Goal: Task Accomplishment & Management: Manage account settings

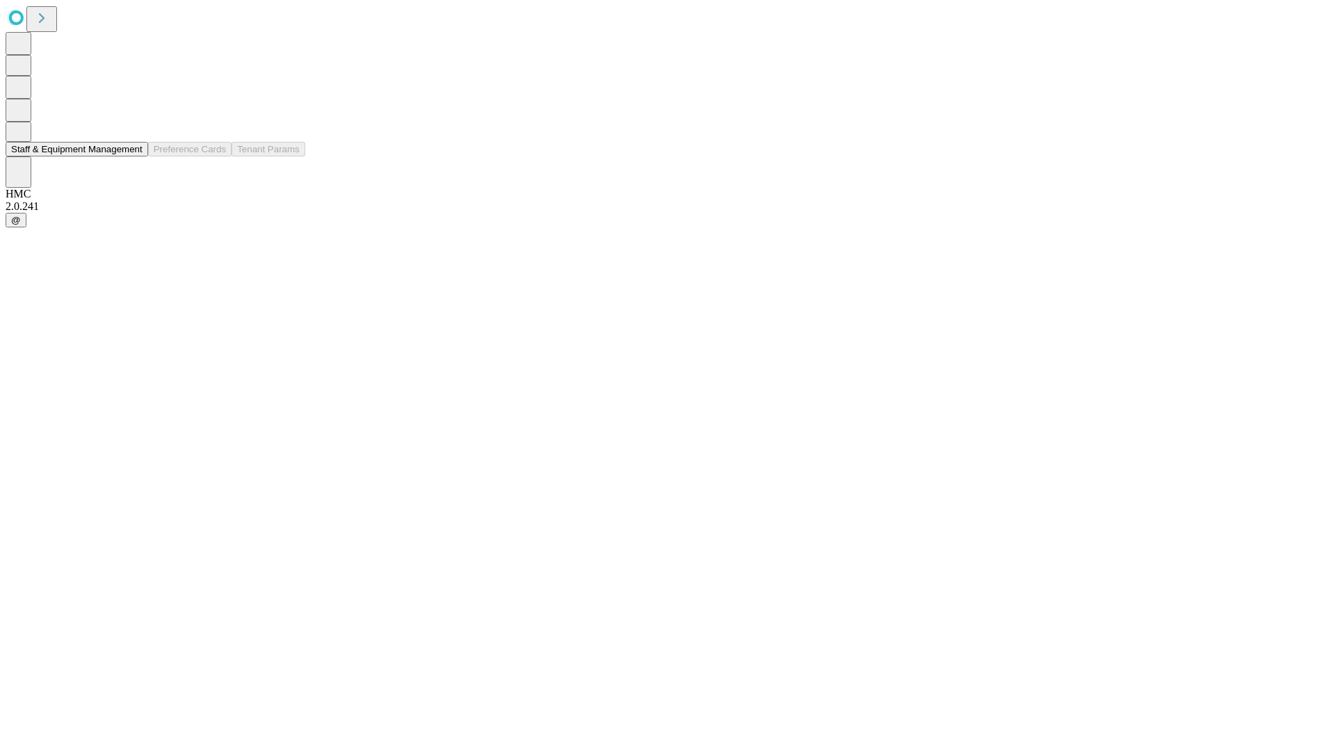
click at [133, 156] on button "Staff & Equipment Management" at bounding box center [77, 149] width 143 height 15
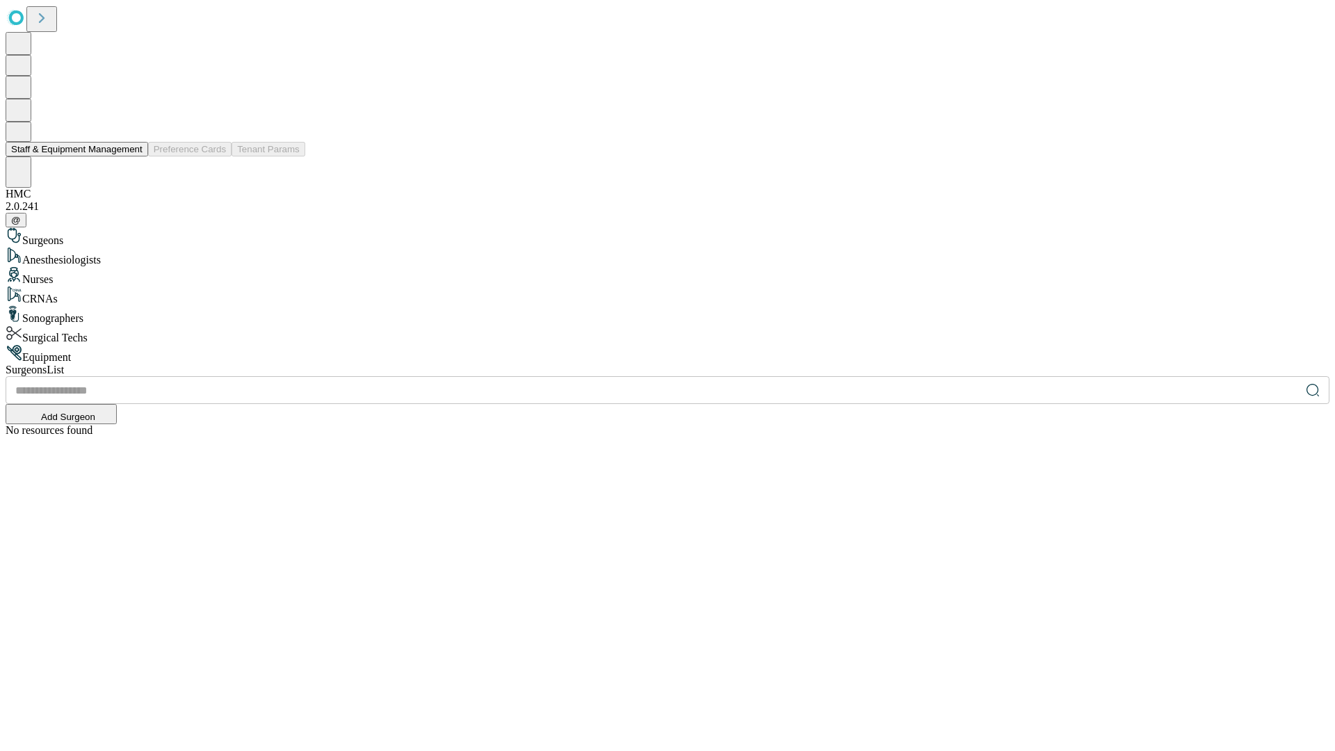
click at [133, 156] on button "Staff & Equipment Management" at bounding box center [77, 149] width 143 height 15
